Goal: Task Accomplishment & Management: Manage account settings

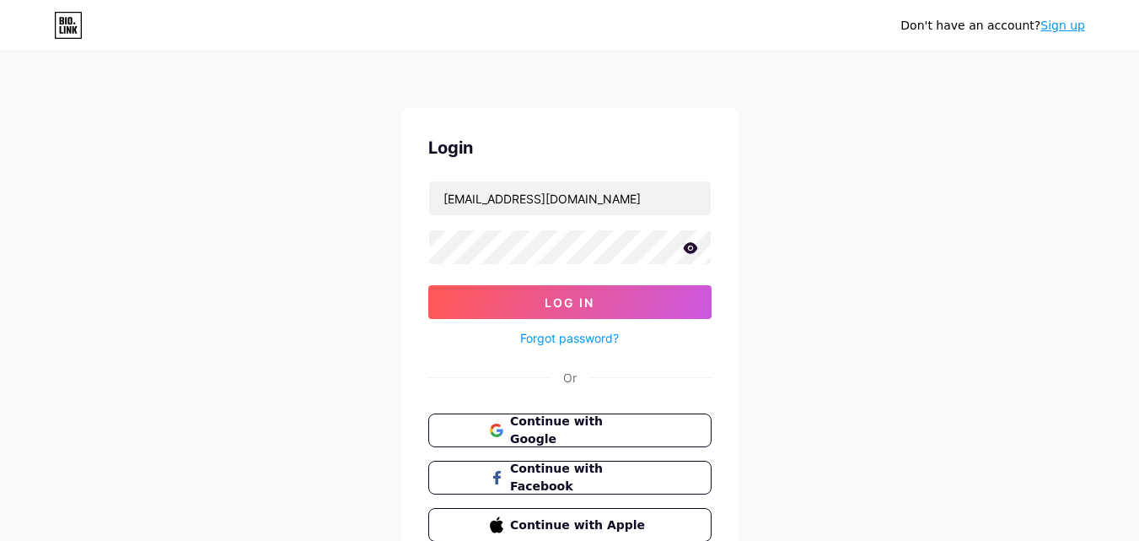
click at [428, 285] on button "Log In" at bounding box center [569, 302] width 283 height 34
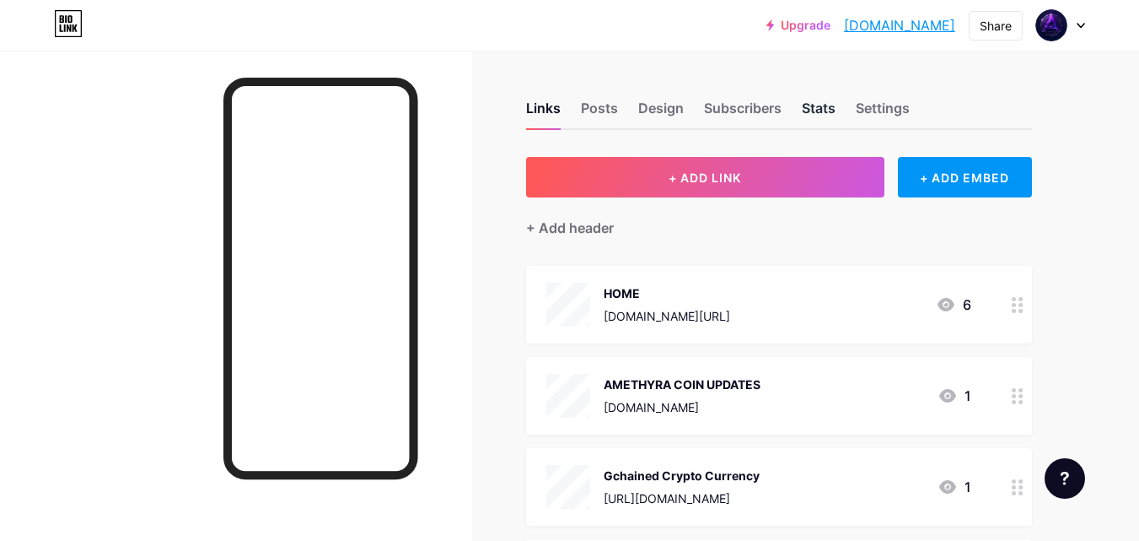
click at [831, 112] on div "Stats" at bounding box center [819, 113] width 34 height 30
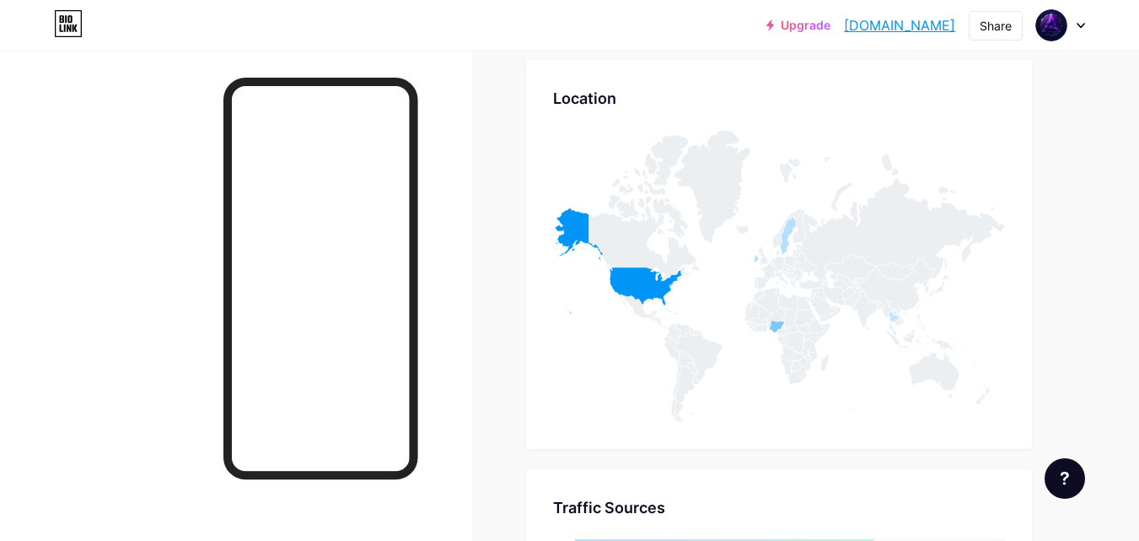
scroll to position [1248, 0]
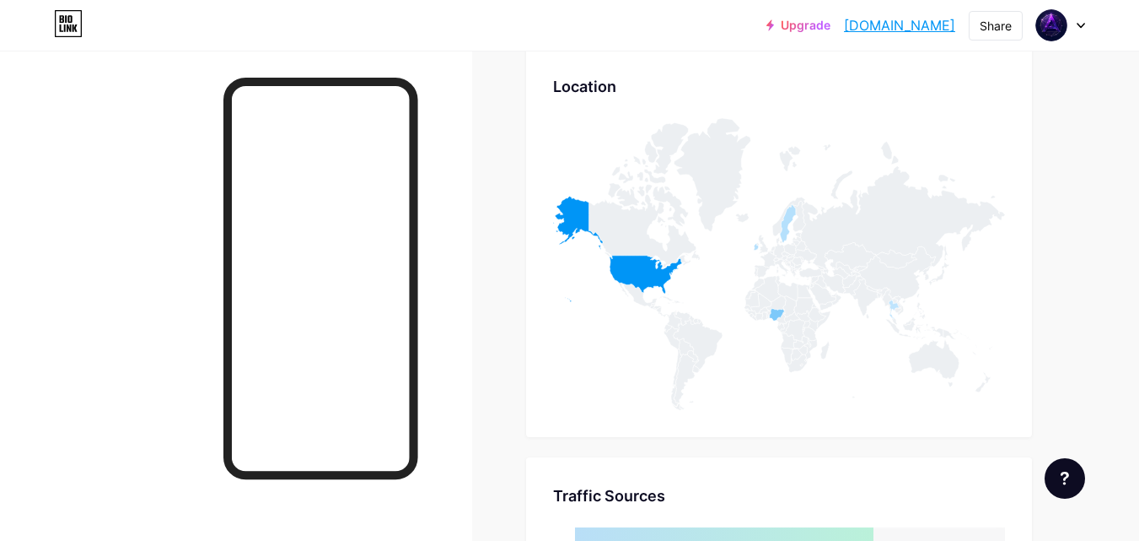
click at [1068, 24] on div at bounding box center [1060, 25] width 49 height 30
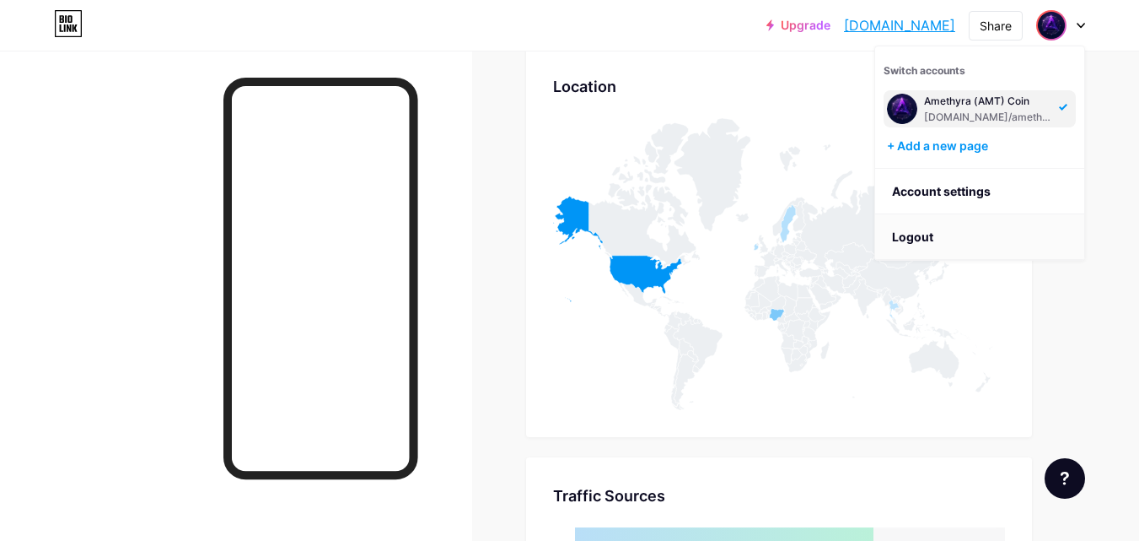
click at [1031, 232] on li "Logout" at bounding box center [979, 237] width 209 height 46
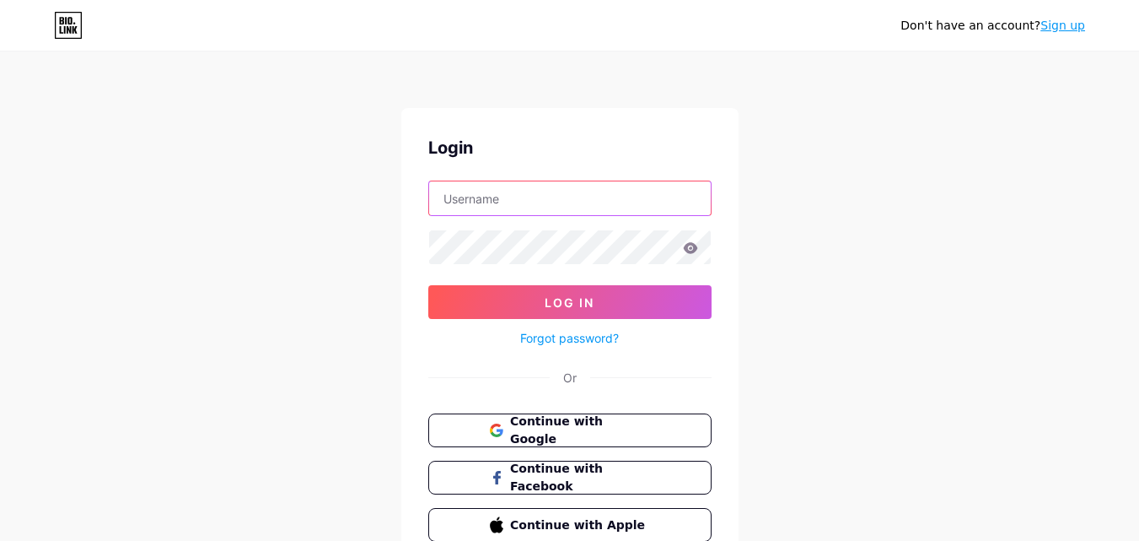
click at [620, 196] on input "text" at bounding box center [570, 198] width 282 height 34
